Goal: Task Accomplishment & Management: Manage account settings

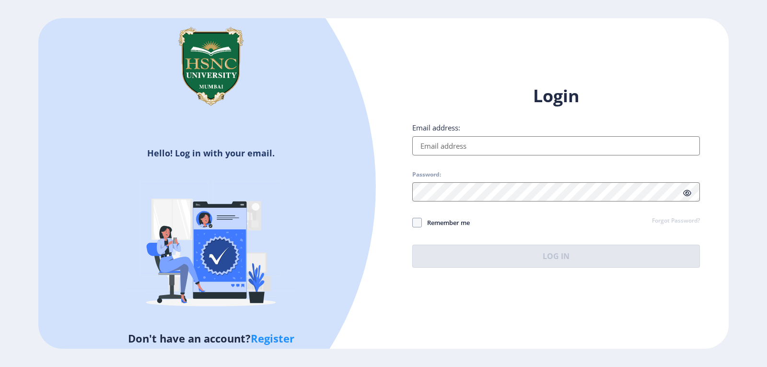
type input "[EMAIL_ADDRESS][DOMAIN_NAME]"
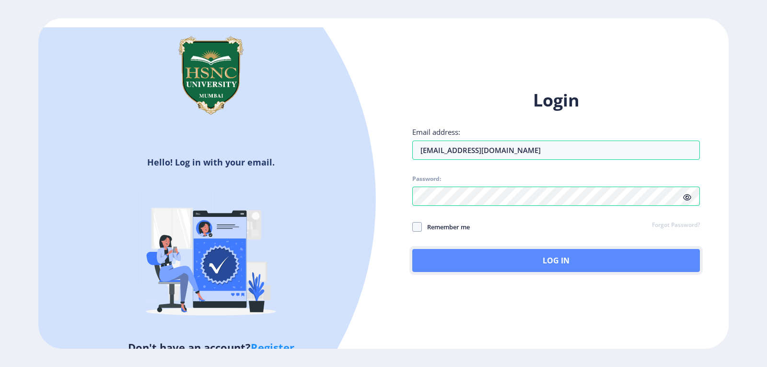
click at [514, 253] on button "Log In" at bounding box center [556, 260] width 288 height 23
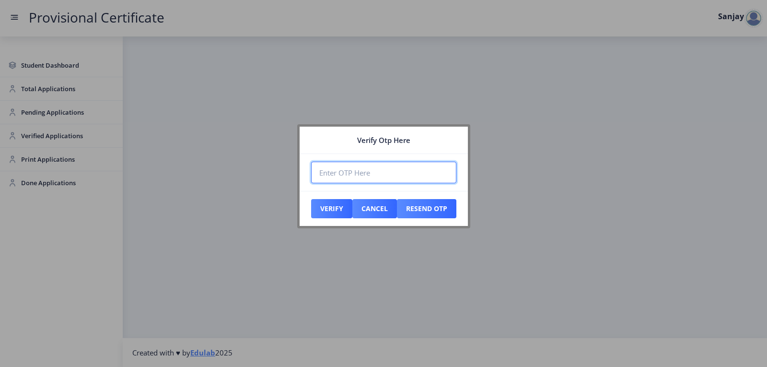
paste input "331803"
type input "331803"
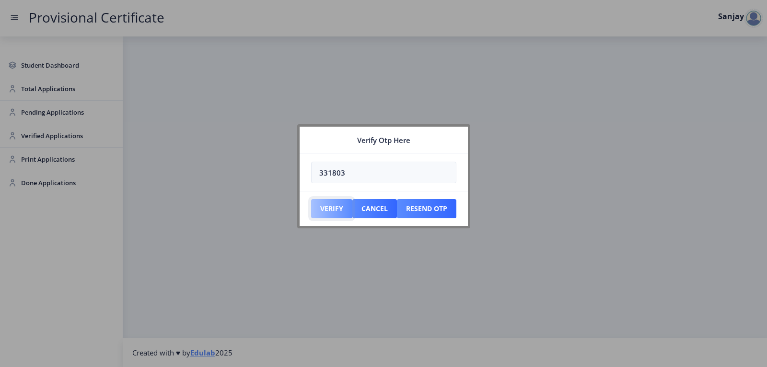
click at [330, 213] on button "Verify" at bounding box center [331, 208] width 41 height 19
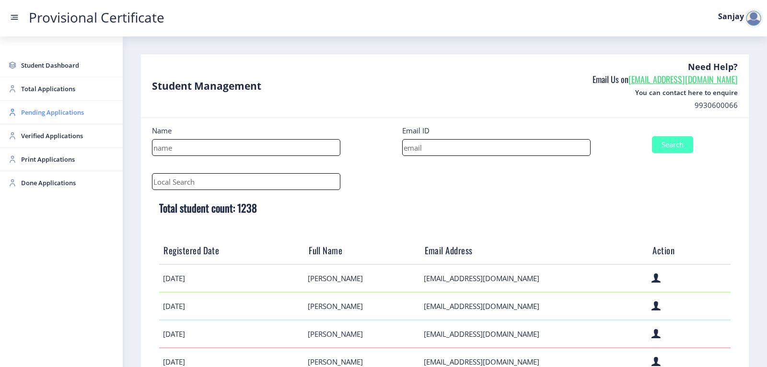
click at [52, 110] on span "Pending Applications" at bounding box center [68, 112] width 94 height 12
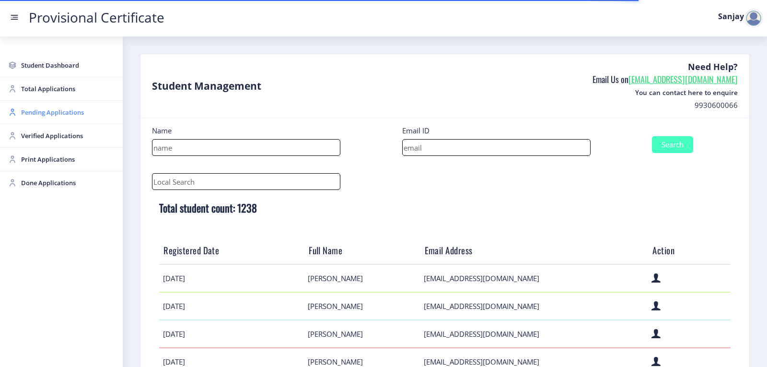
click at [62, 115] on span "Pending Applications" at bounding box center [68, 112] width 94 height 12
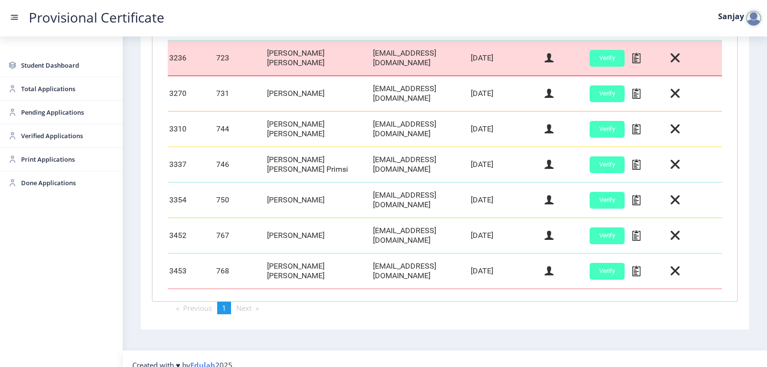
scroll to position [373, 0]
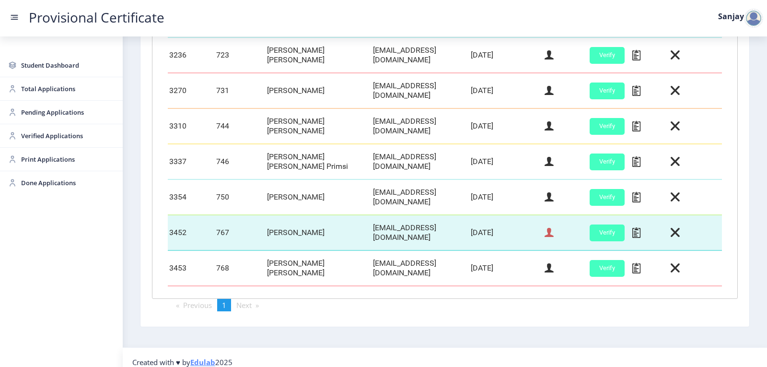
click at [547, 228] on icon at bounding box center [549, 232] width 9 height 12
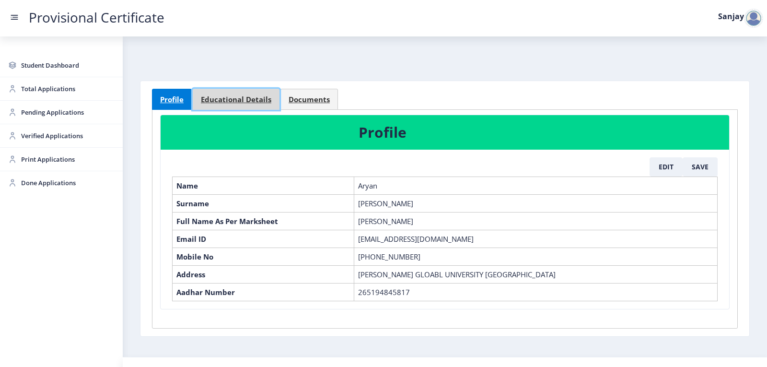
click at [251, 98] on span "Educational Details" at bounding box center [236, 99] width 70 height 7
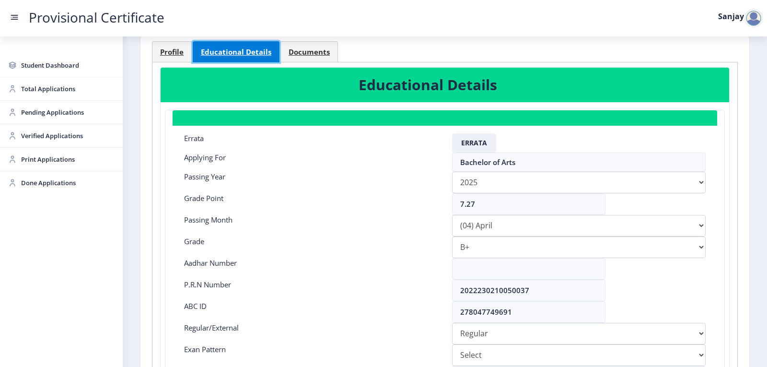
scroll to position [48, 0]
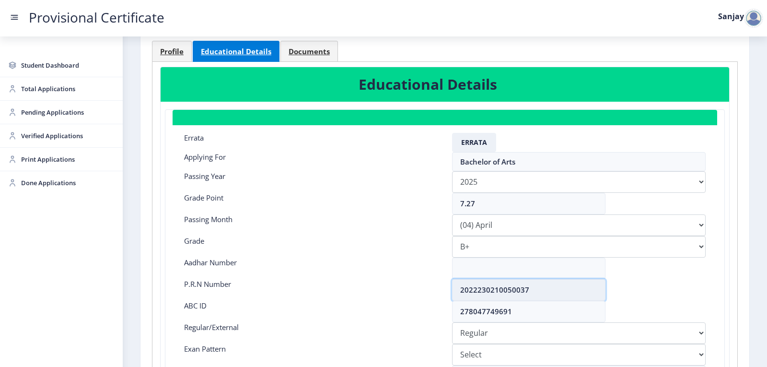
drag, startPoint x: 459, startPoint y: 291, endPoint x: 545, endPoint y: 291, distance: 85.4
click at [545, 291] on input "2022230210050037" at bounding box center [528, 290] width 153 height 22
click at [181, 52] on span "Profile" at bounding box center [171, 51] width 23 height 7
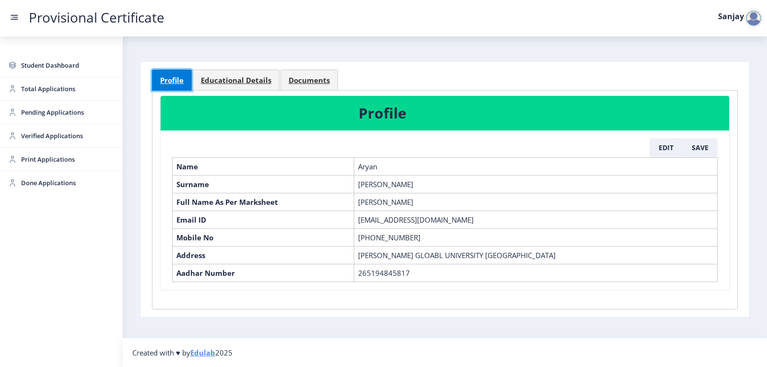
scroll to position [19, 0]
click at [668, 149] on button "Edit" at bounding box center [666, 147] width 33 height 19
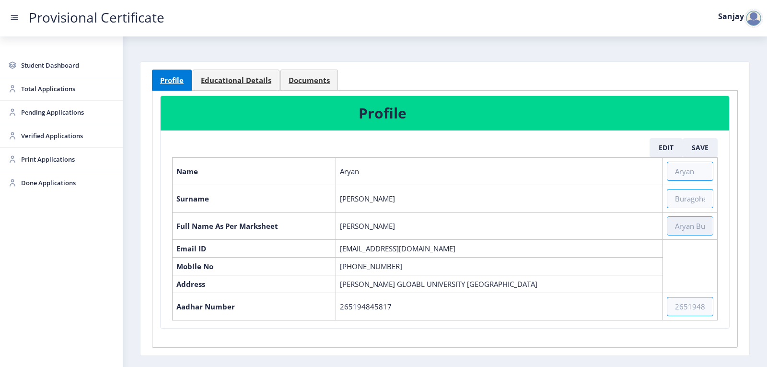
click at [677, 226] on input "text" at bounding box center [690, 225] width 47 height 19
paste input "[PERSON_NAME] BIMAN [PERSON_NAME]"
type input "[PERSON_NAME] BIMAN [PERSON_NAME]"
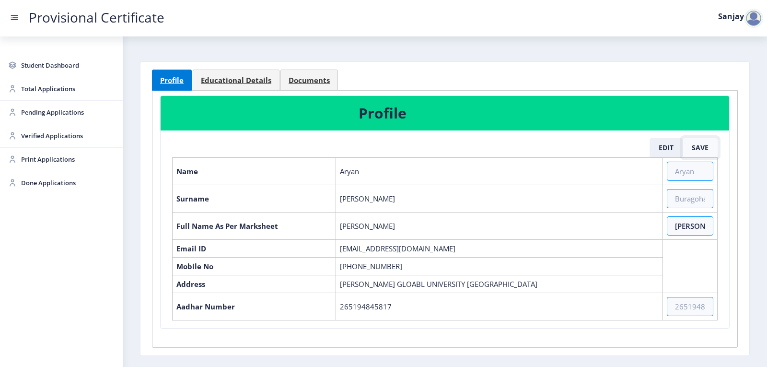
click at [692, 148] on button "Save" at bounding box center [700, 147] width 35 height 19
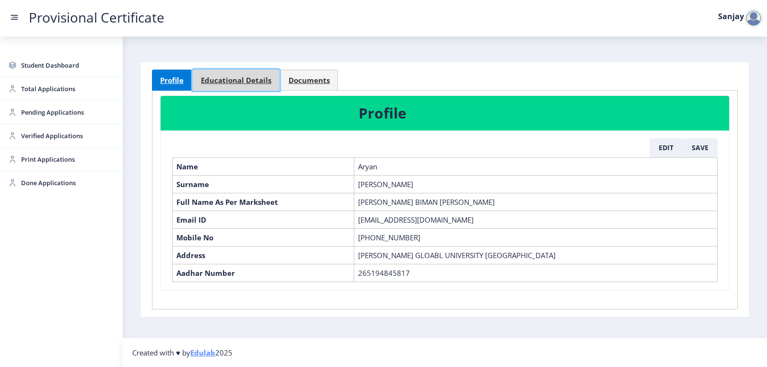
click at [242, 77] on span "Educational Details" at bounding box center [236, 80] width 70 height 7
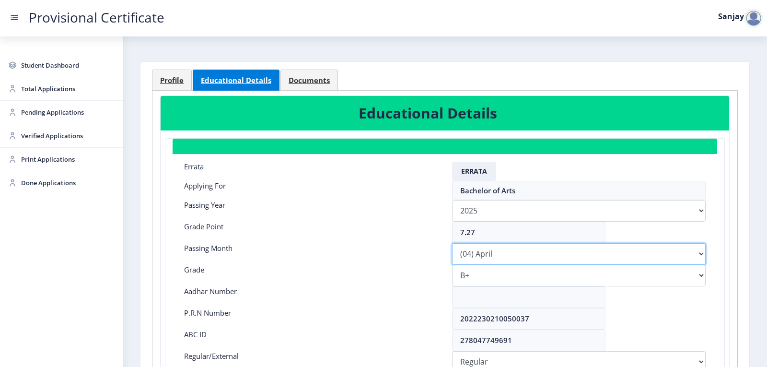
click at [478, 252] on select "Please select PassingMonth (01) January (02) February (03) March (04) April (05…" at bounding box center [579, 254] width 254 height 22
select select "March"
click at [452, 243] on select "Please select PassingMonth (01) January (02) February (03) March (04) April (05…" at bounding box center [579, 254] width 254 height 22
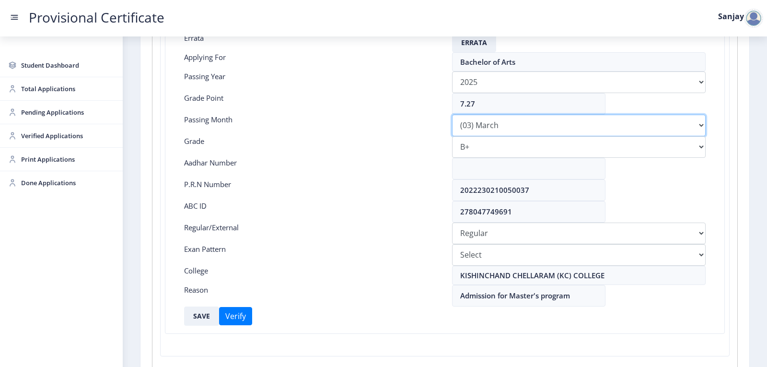
scroll to position [211, 0]
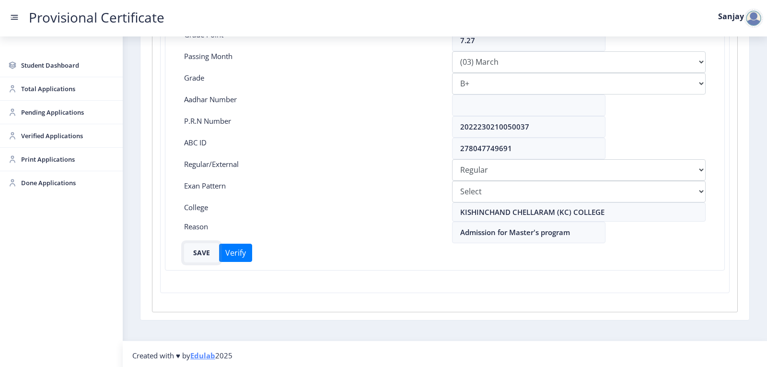
click at [205, 252] on button "SAVE" at bounding box center [201, 252] width 35 height 19
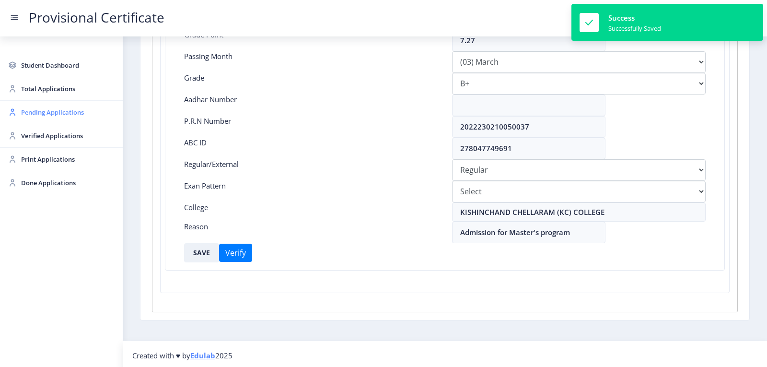
click at [48, 112] on span "Pending Applications" at bounding box center [68, 112] width 94 height 12
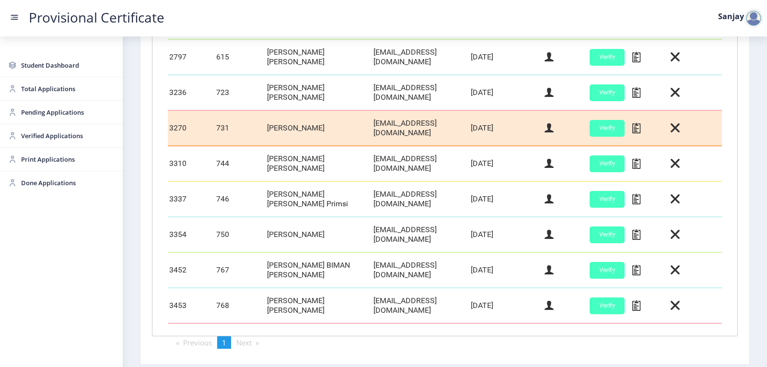
scroll to position [373, 0]
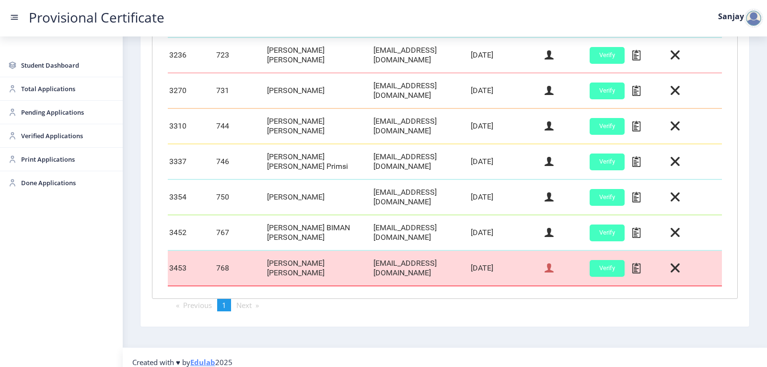
click at [550, 262] on icon at bounding box center [549, 268] width 9 height 12
select select "April"
select select "A"
select select "Regular"
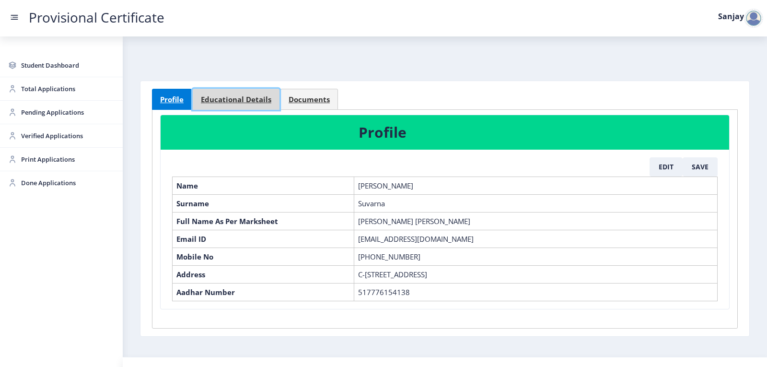
click at [258, 101] on span "Educational Details" at bounding box center [236, 99] width 70 height 7
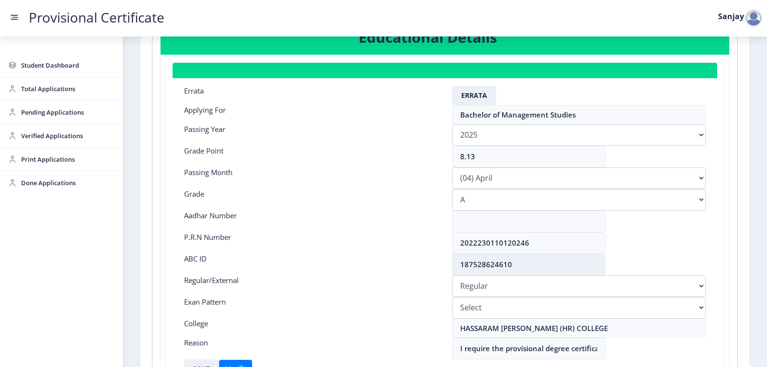
scroll to position [96, 0]
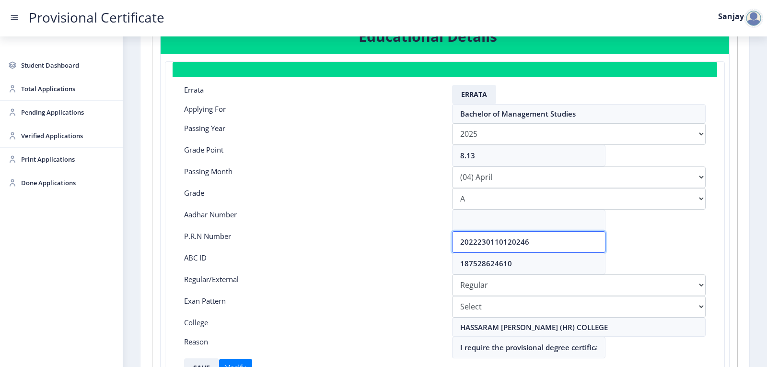
drag, startPoint x: 528, startPoint y: 238, endPoint x: 427, endPoint y: 247, distance: 101.5
click at [427, 247] on div "P.R.N Number 2022230110120246" at bounding box center [445, 242] width 536 height 22
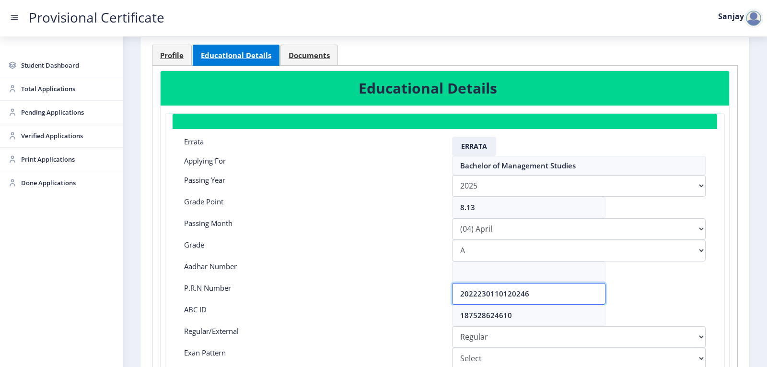
scroll to position [0, 0]
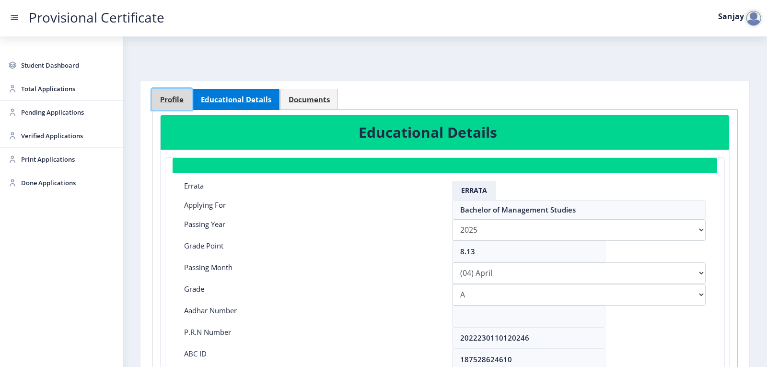
click at [174, 101] on span "Profile" at bounding box center [171, 99] width 23 height 7
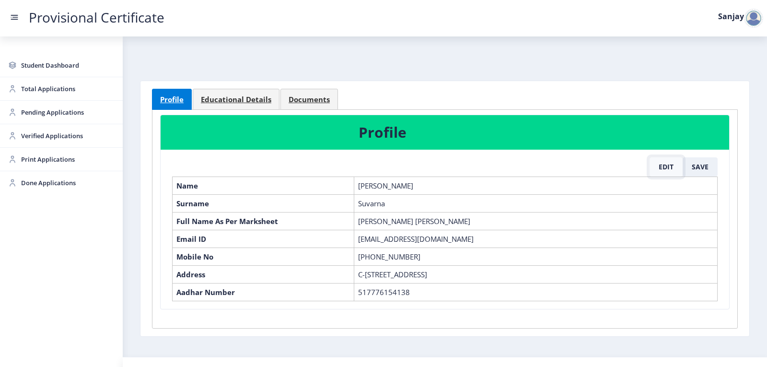
click at [670, 168] on button "Edit" at bounding box center [666, 166] width 33 height 19
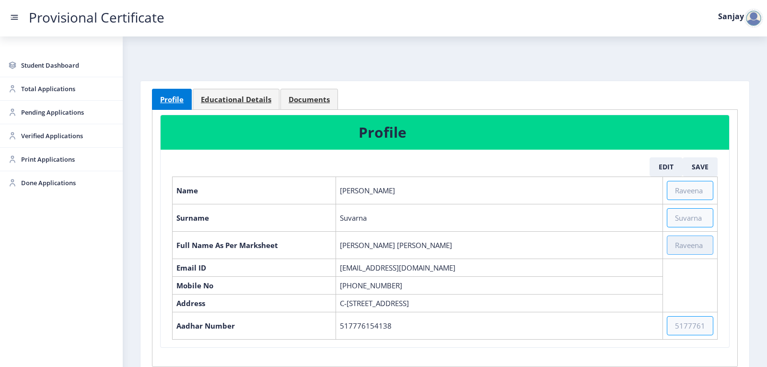
click at [674, 246] on input "text" at bounding box center [690, 244] width 47 height 19
paste input "[PERSON_NAME] [PERSON_NAME]"
type input "[PERSON_NAME] [PERSON_NAME]"
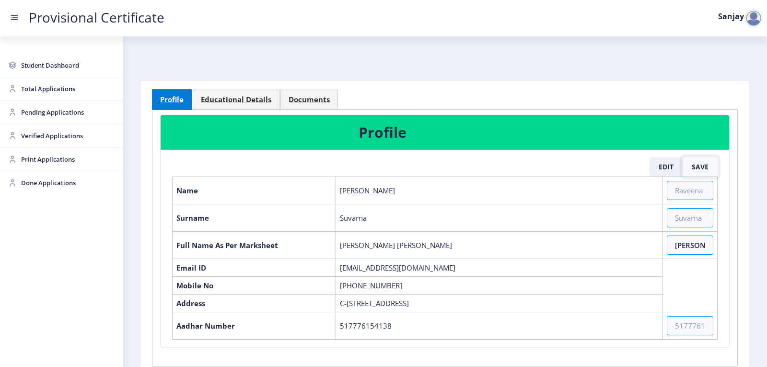
click at [699, 165] on button "Save" at bounding box center [700, 166] width 35 height 19
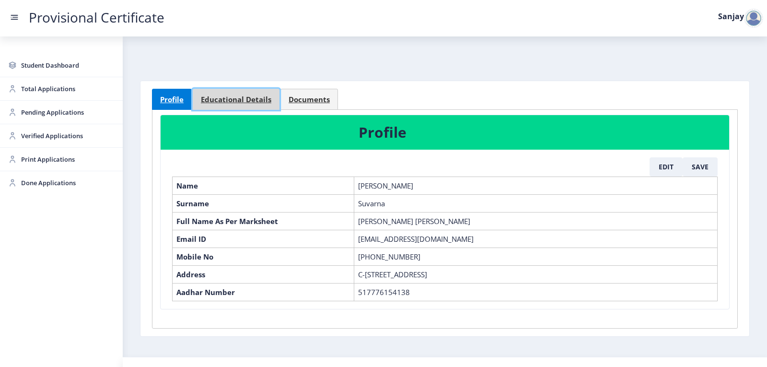
click at [249, 103] on span "Educational Details" at bounding box center [236, 99] width 70 height 7
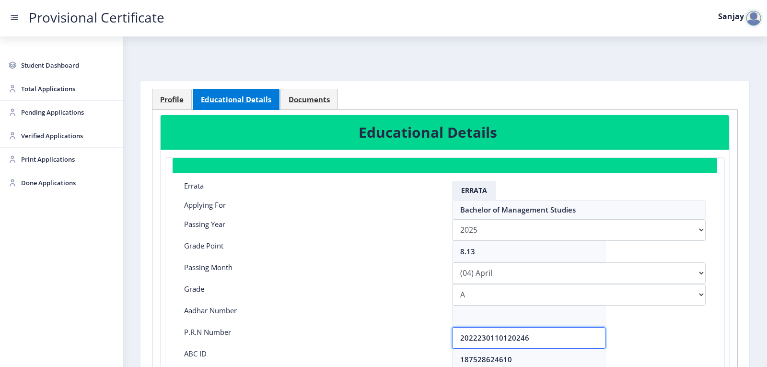
drag, startPoint x: 542, startPoint y: 340, endPoint x: 445, endPoint y: 334, distance: 97.5
click at [445, 334] on div "2022230110120246" at bounding box center [579, 338] width 268 height 22
click at [482, 250] on input "8.13" at bounding box center [528, 252] width 153 height 22
type input "8.12"
click at [483, 278] on select "Please select PassingMonth (01) January (02) February (03) March (04) April (05…" at bounding box center [579, 273] width 254 height 22
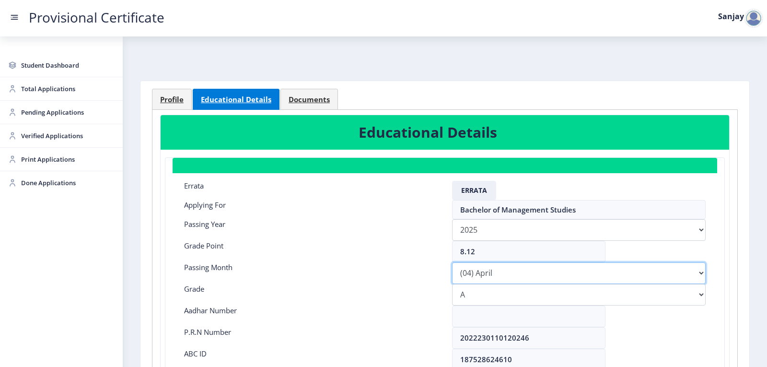
select select "March"
click at [452, 262] on select "Please select PassingMonth (01) January (02) February (03) March (04) April (05…" at bounding box center [579, 273] width 254 height 22
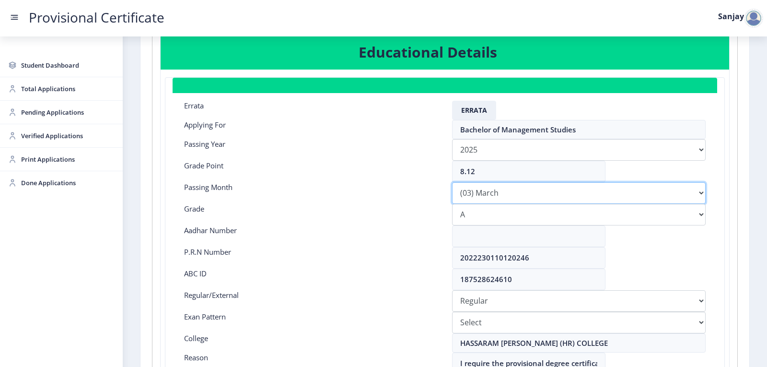
scroll to position [144, 0]
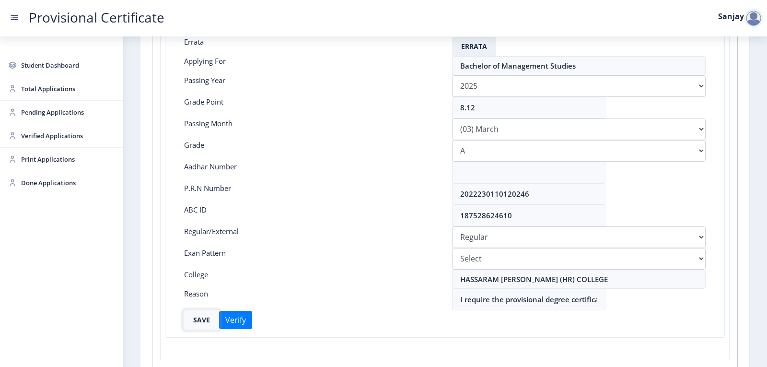
click at [209, 319] on button "SAVE" at bounding box center [201, 319] width 35 height 19
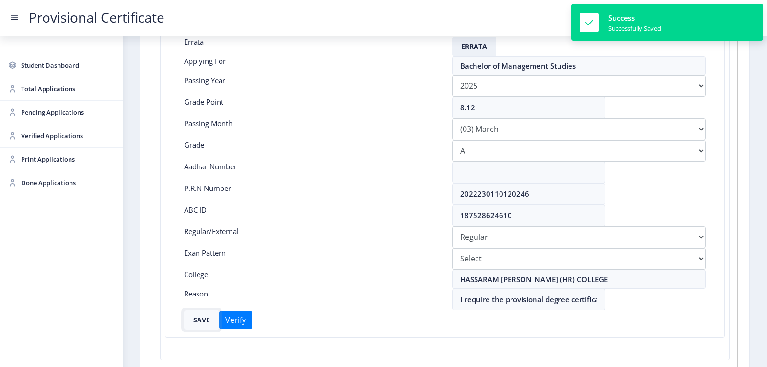
click at [209, 319] on button "SAVE" at bounding box center [201, 319] width 35 height 19
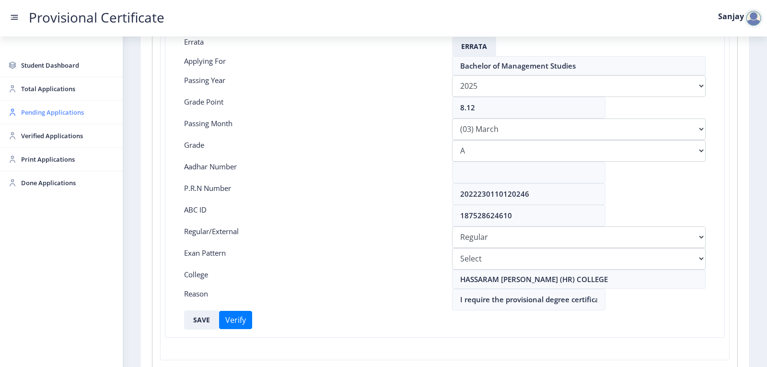
click at [44, 113] on span "Pending Applications" at bounding box center [68, 112] width 94 height 12
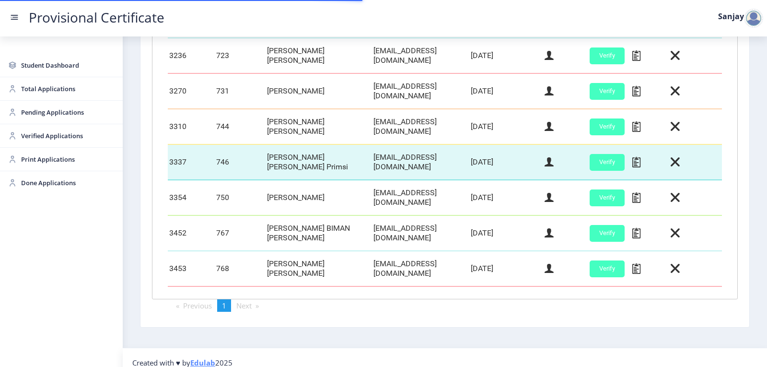
scroll to position [373, 0]
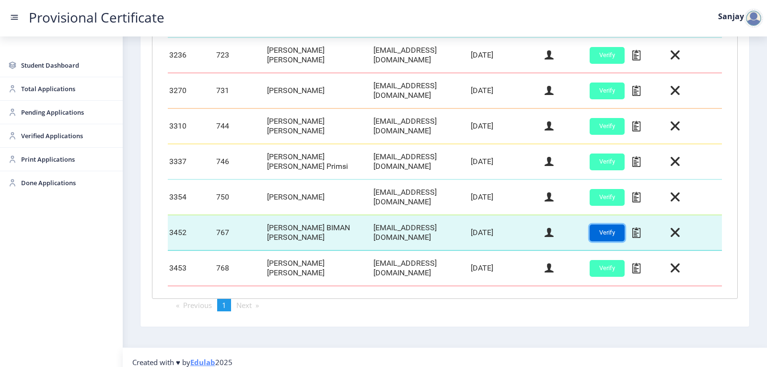
click at [613, 224] on button "Verify" at bounding box center [607, 232] width 35 height 17
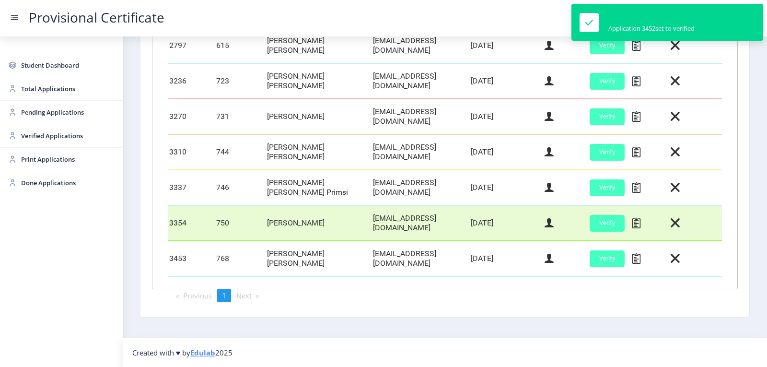
scroll to position [338, 0]
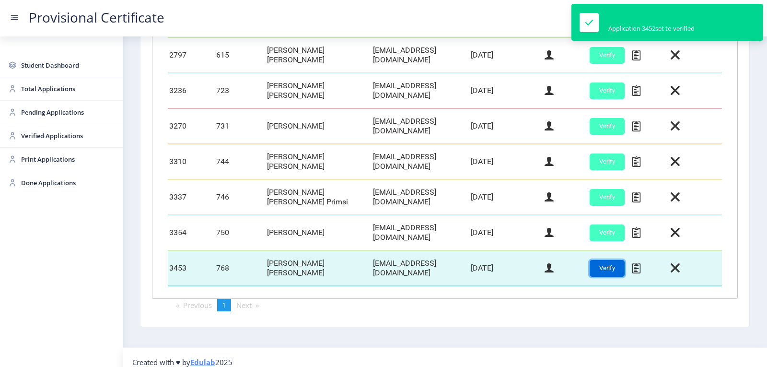
click at [600, 260] on button "Verify" at bounding box center [607, 268] width 35 height 17
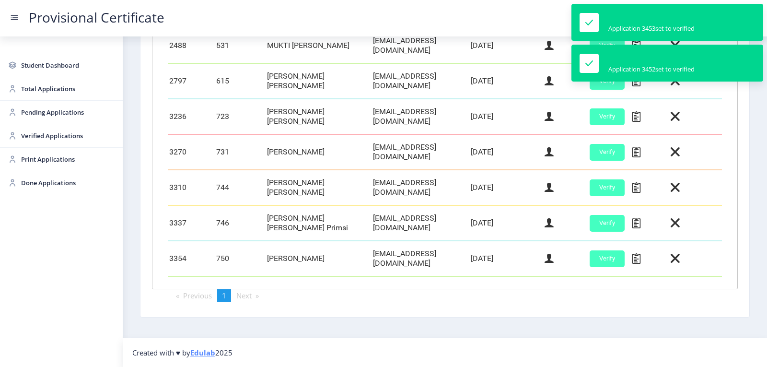
scroll to position [307, 0]
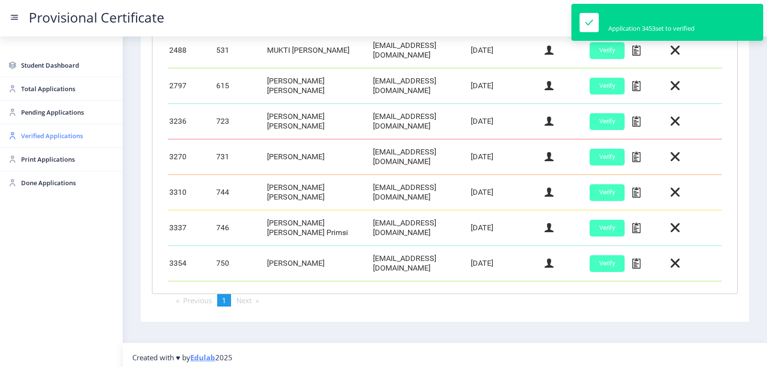
click at [48, 134] on span "Verified Applications" at bounding box center [68, 136] width 94 height 12
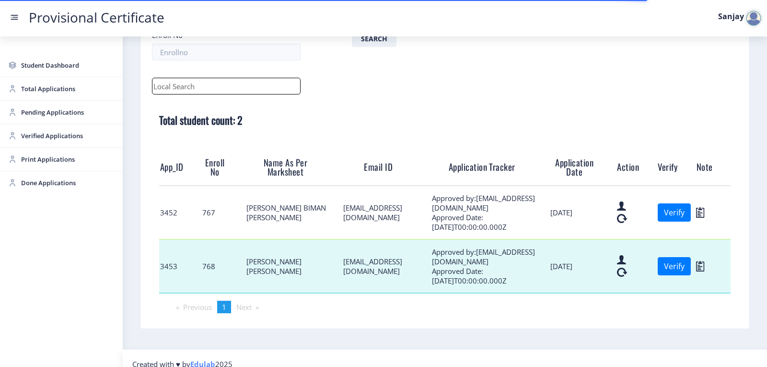
scroll to position [112, 0]
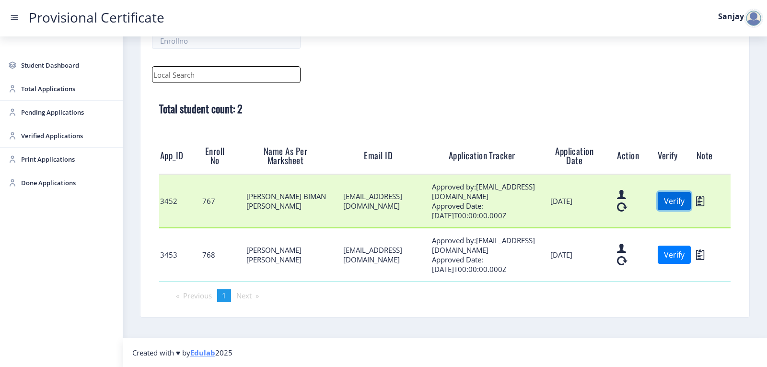
click at [669, 202] on button "Verify" at bounding box center [674, 201] width 33 height 18
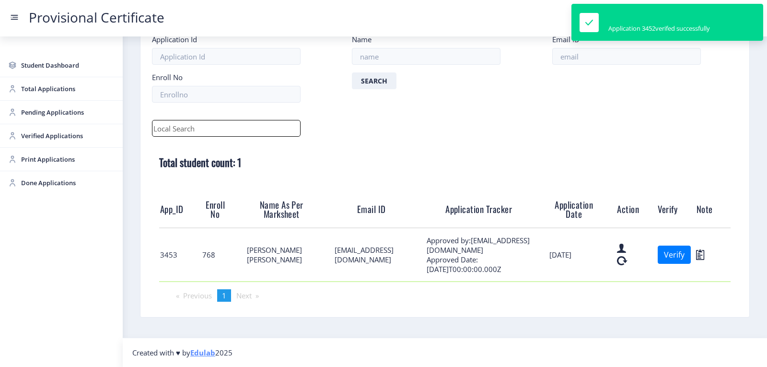
scroll to position [59, 0]
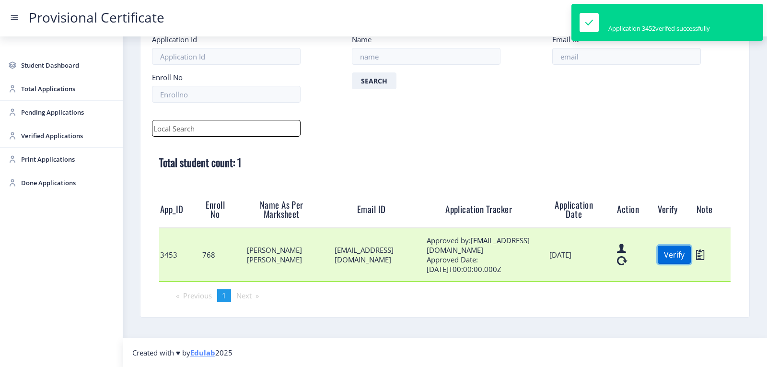
click at [674, 257] on button "Verify" at bounding box center [674, 255] width 33 height 18
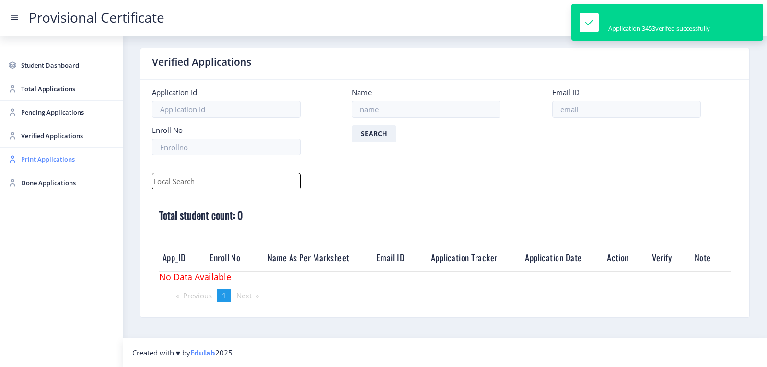
scroll to position [6, 0]
click at [35, 159] on span "Print Applications" at bounding box center [68, 159] width 94 height 12
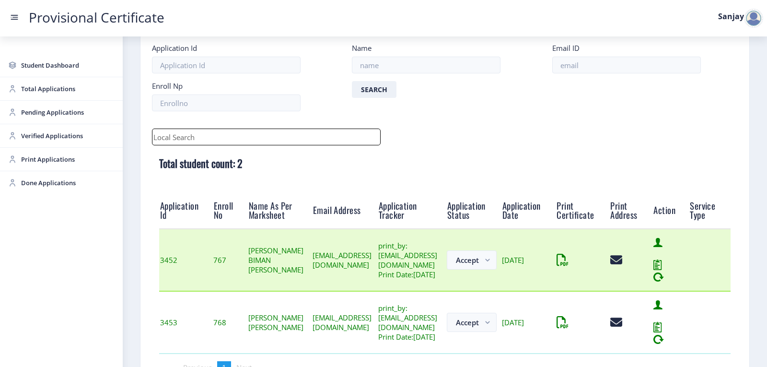
scroll to position [137, 0]
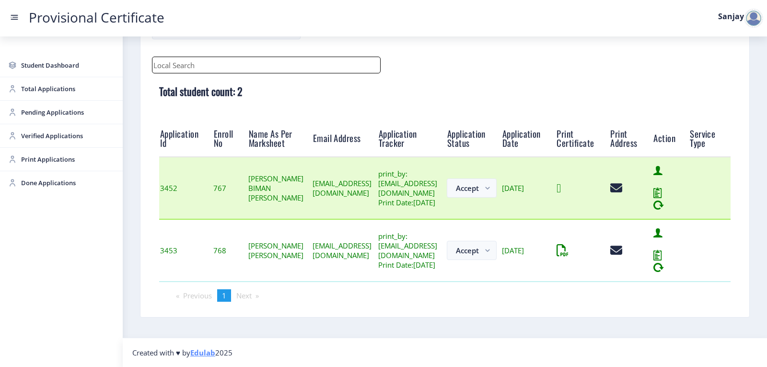
click at [561, 186] on icon at bounding box center [559, 188] width 4 height 12
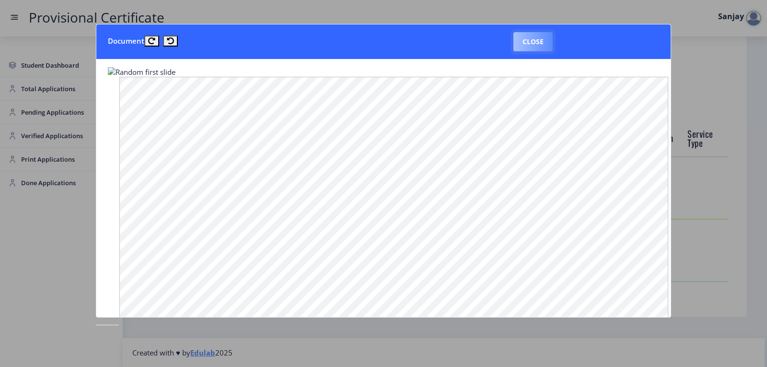
click at [541, 46] on button "Close" at bounding box center [533, 41] width 39 height 19
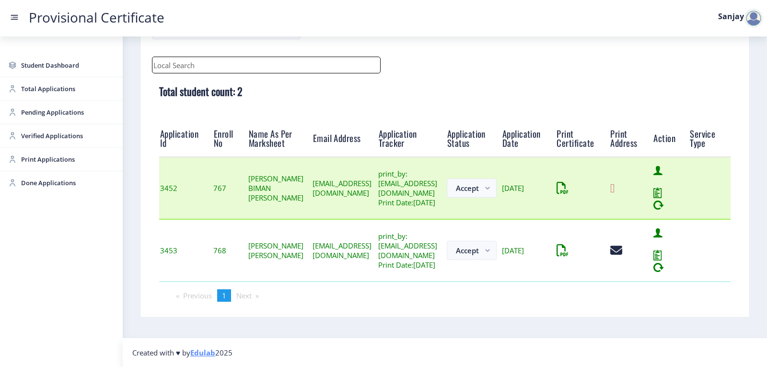
click at [615, 184] on icon at bounding box center [612, 188] width 4 height 12
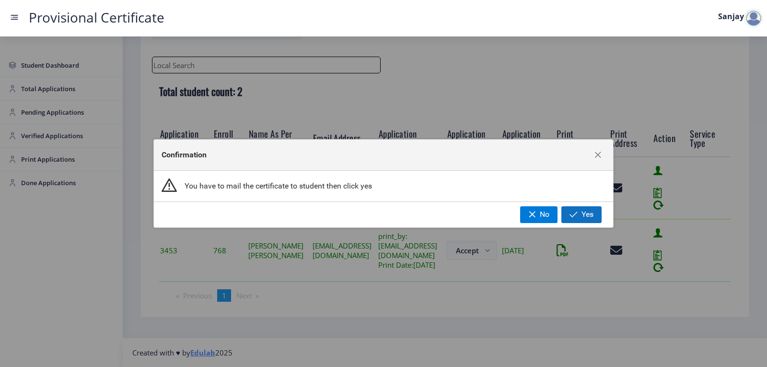
click at [575, 210] on button "Yes" at bounding box center [582, 214] width 40 height 16
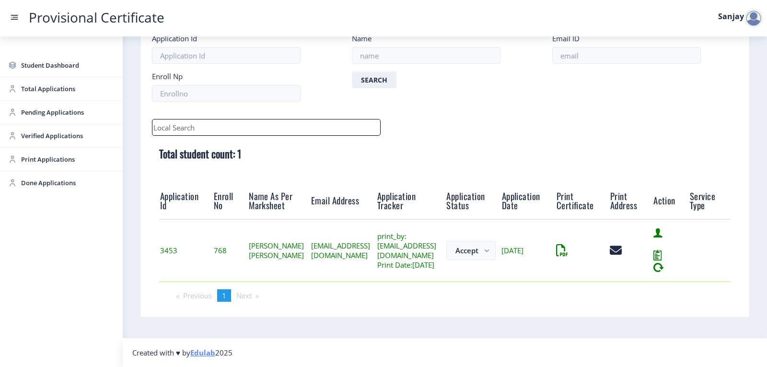
scroll to position [75, 0]
click at [568, 249] on icon at bounding box center [562, 251] width 12 height 12
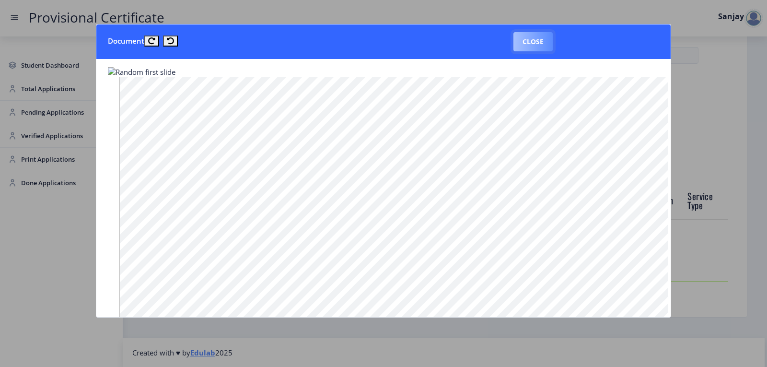
click at [534, 40] on button "Close" at bounding box center [533, 41] width 39 height 19
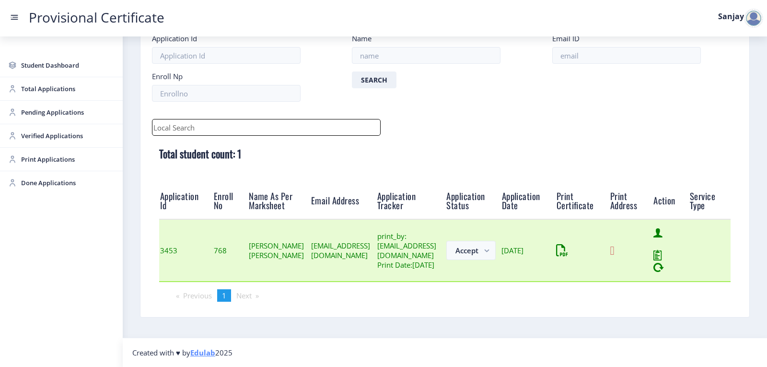
click at [614, 246] on icon at bounding box center [612, 251] width 4 height 12
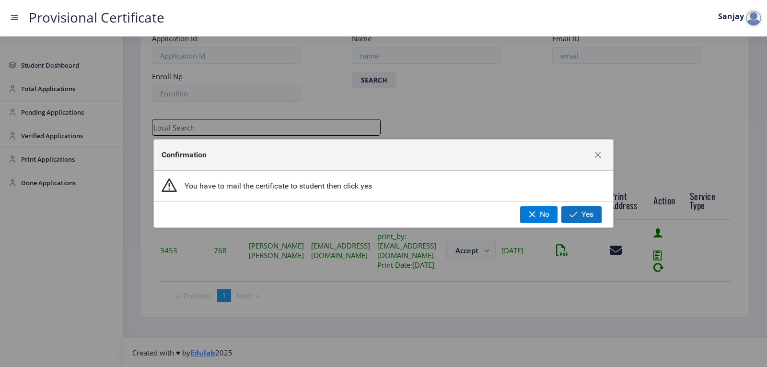
click at [572, 207] on button "Yes" at bounding box center [582, 214] width 40 height 16
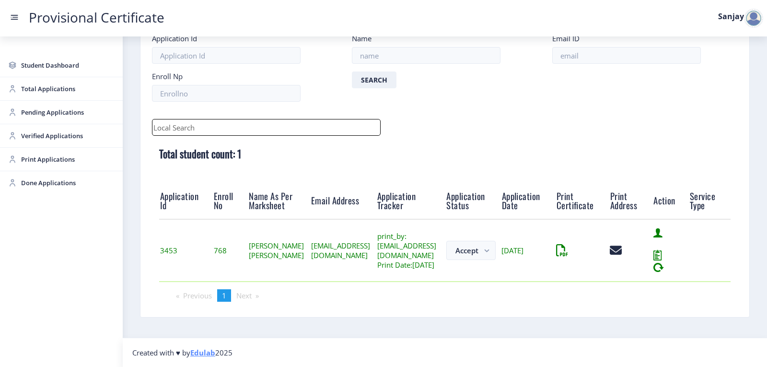
scroll to position [11, 0]
